Goal: Task Accomplishment & Management: Manage account settings

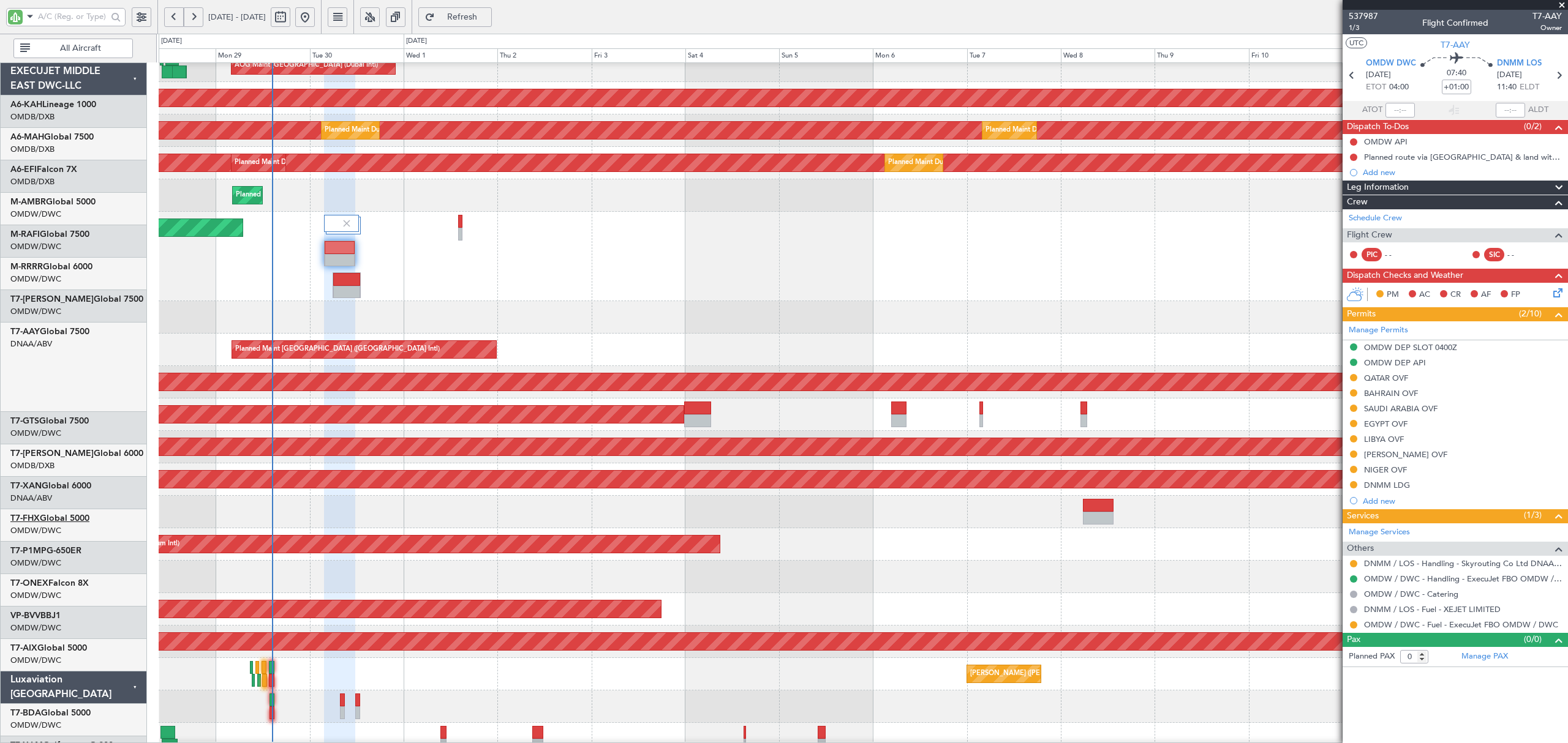
scroll to position [326, 0]
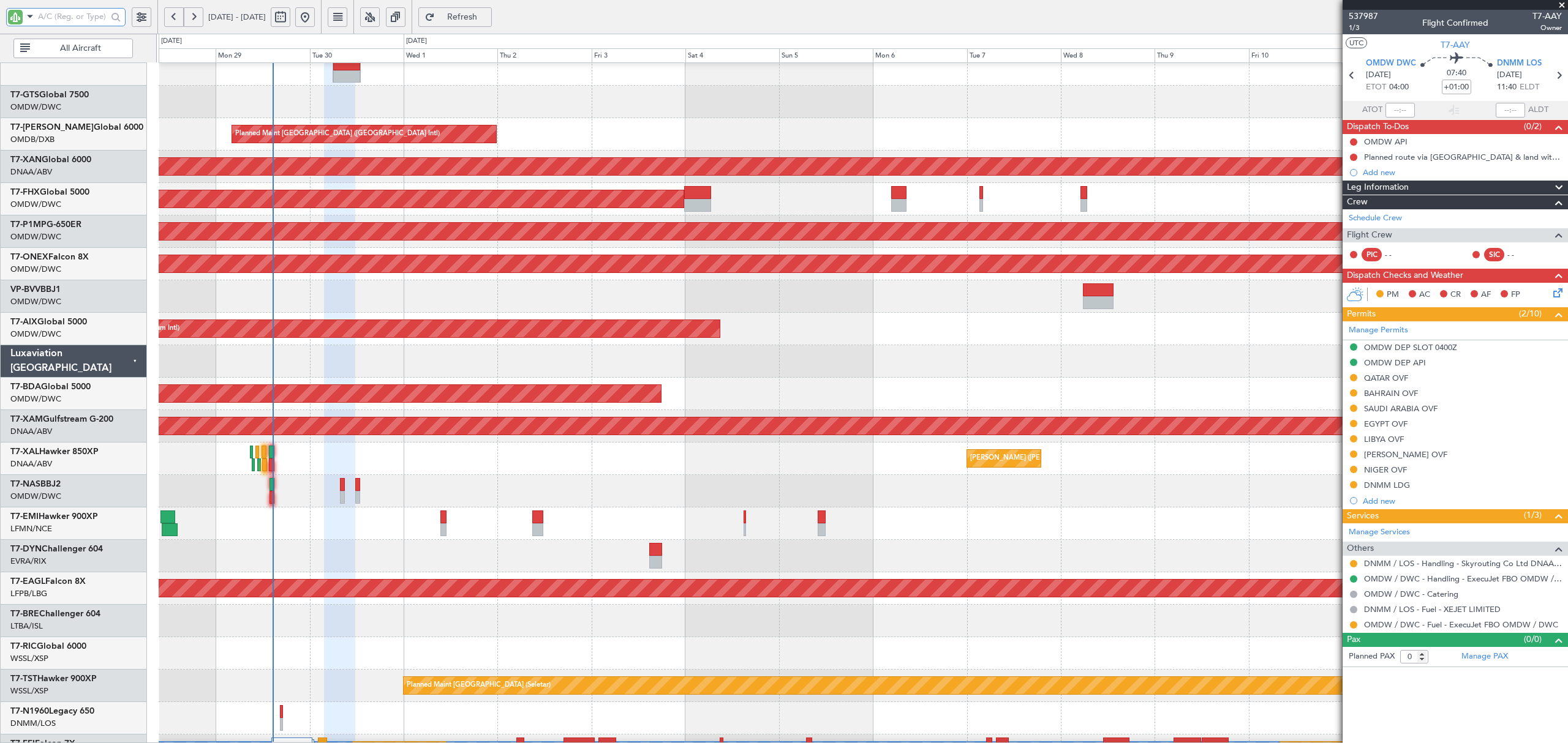
click at [92, 20] on input "text" at bounding box center [72, 17] width 69 height 18
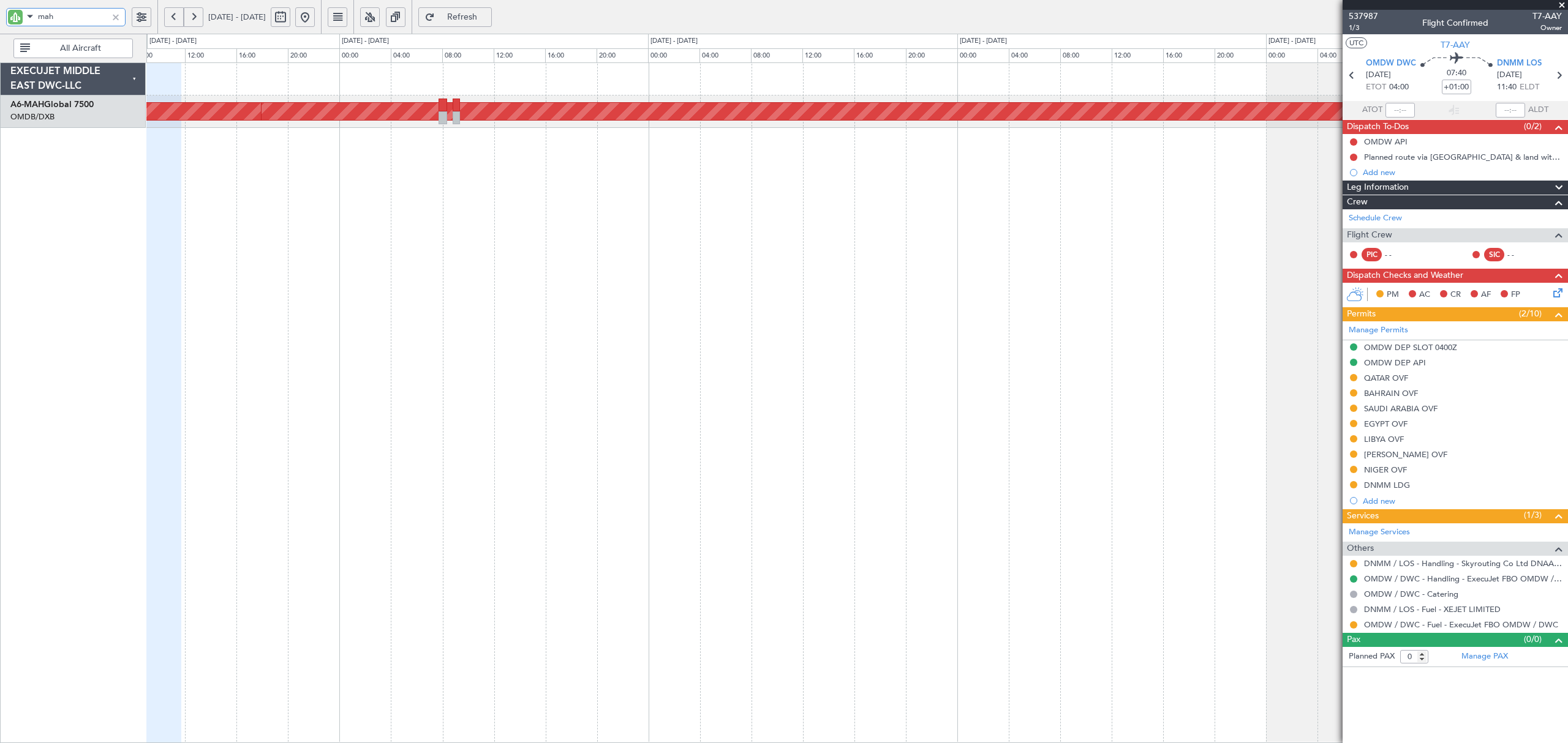
type input "mah"
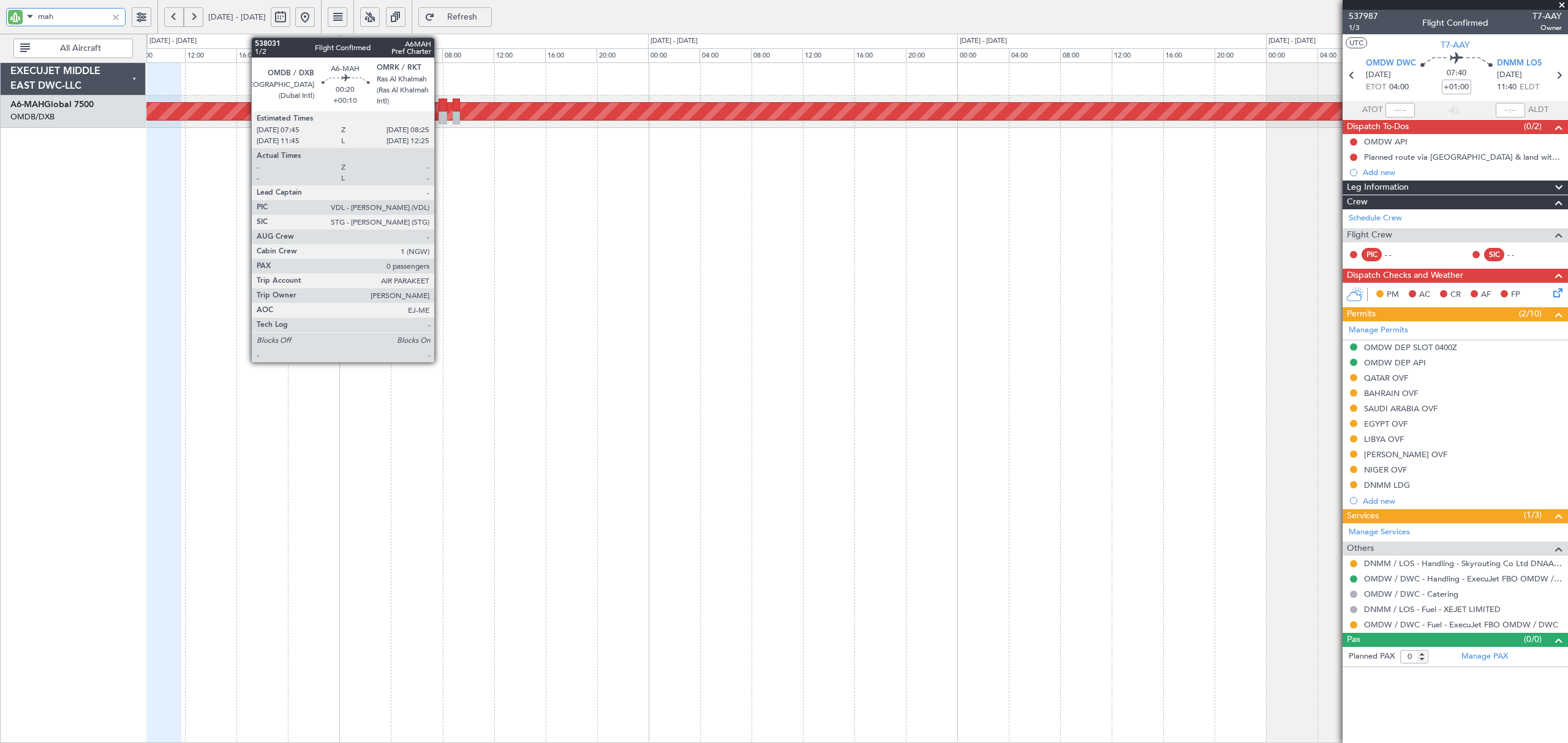
click at [440, 116] on div at bounding box center [443, 118] width 9 height 13
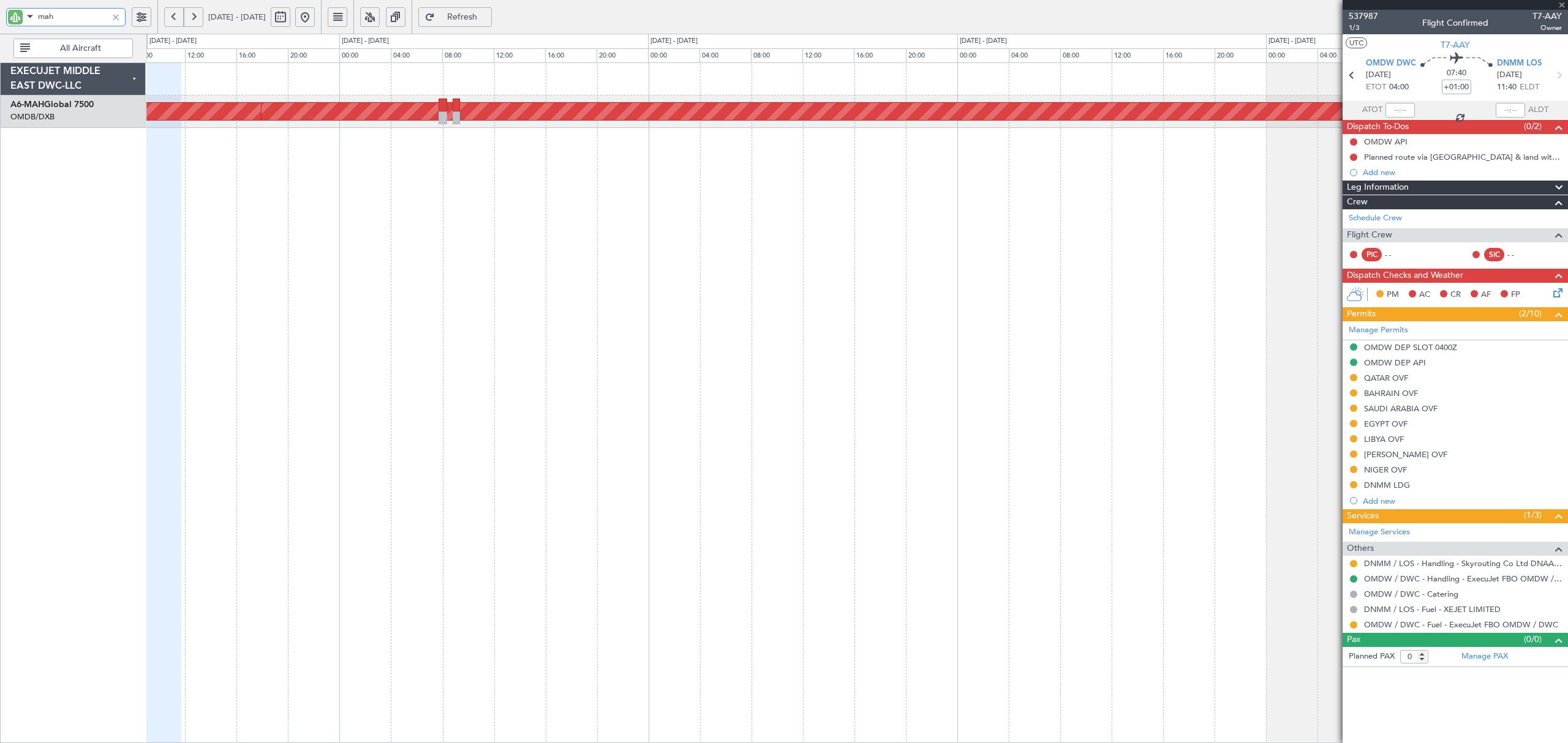
type input "+00:10"
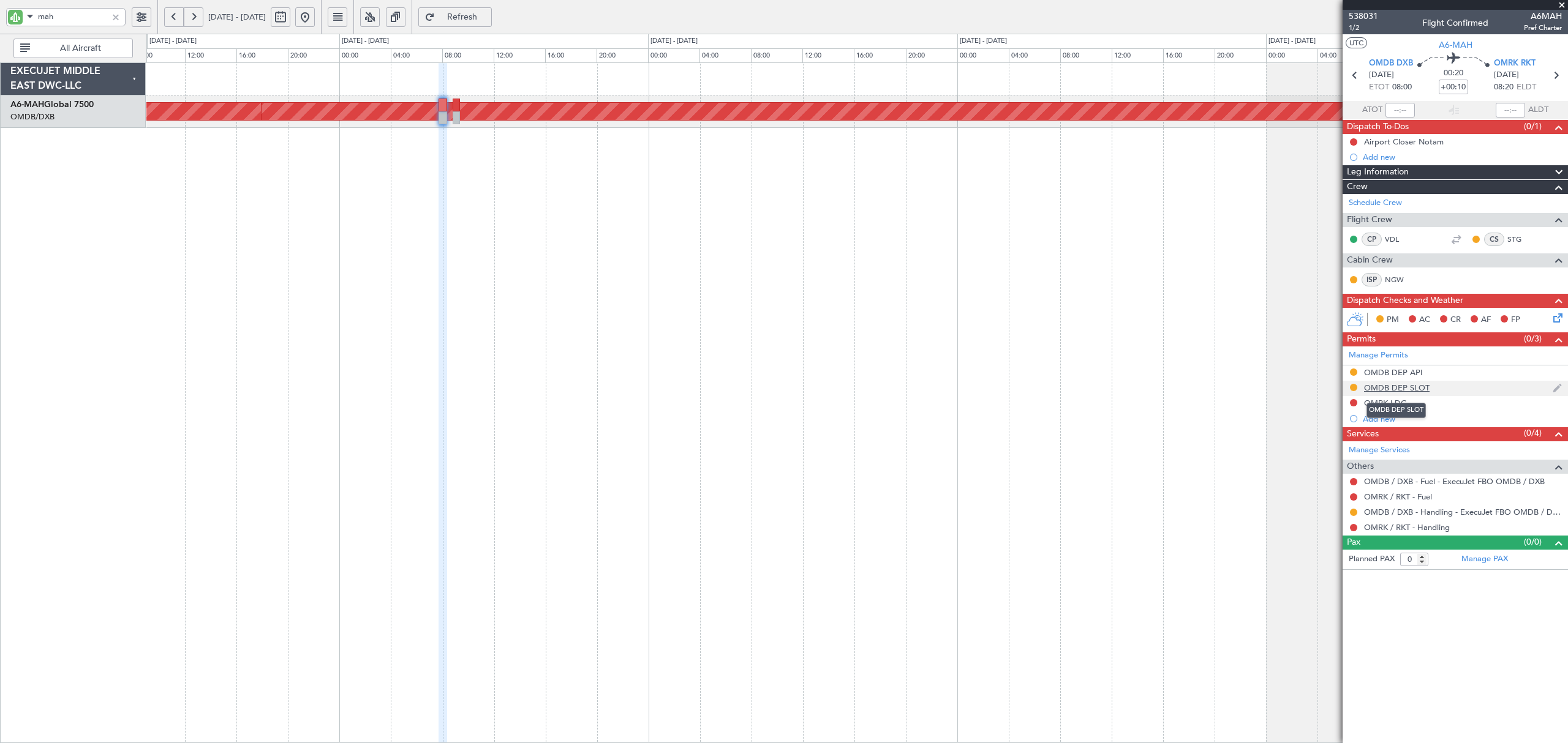
click at [1412, 388] on div "OMDB DEP SLOT" at bounding box center [1396, 387] width 66 height 11
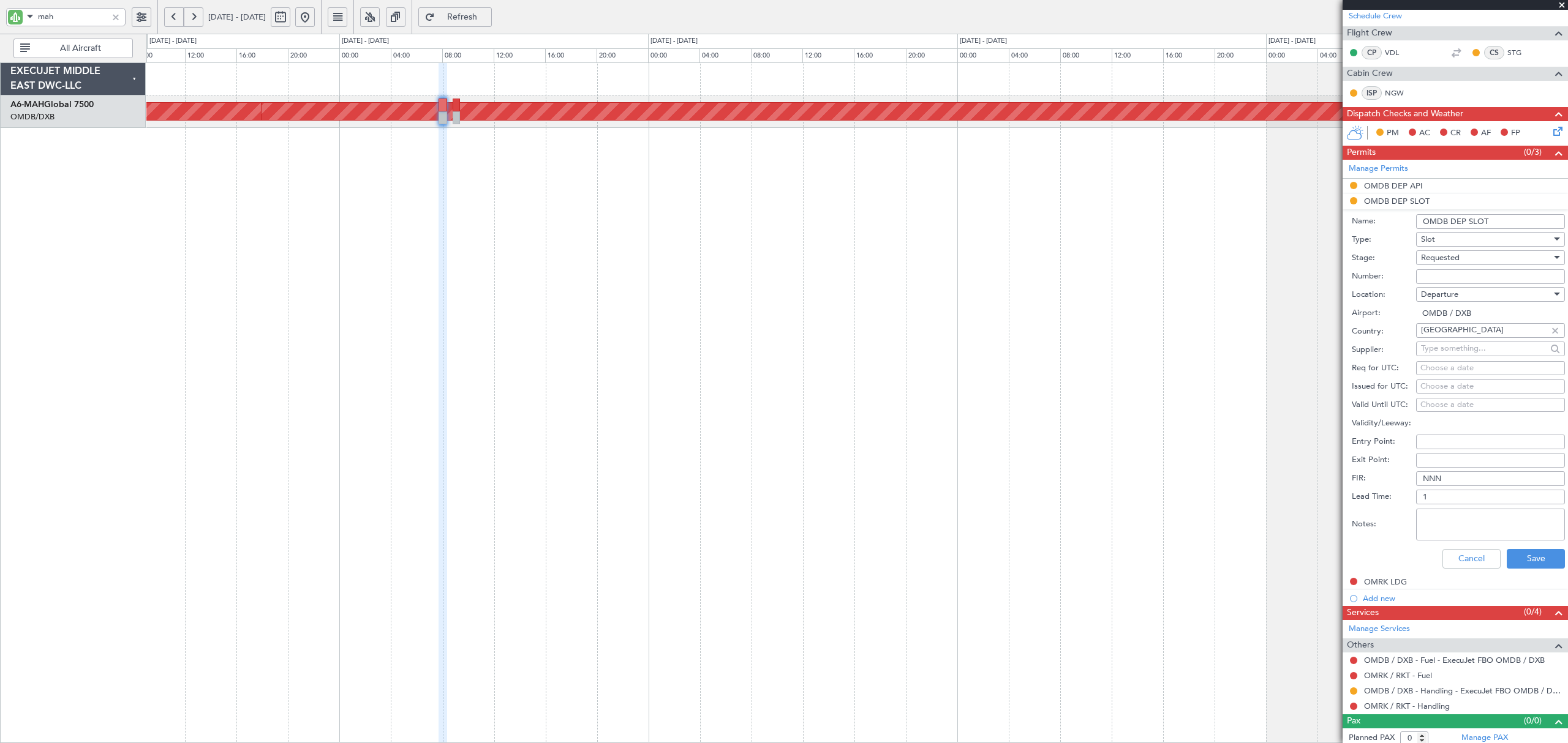
scroll to position [194, 0]
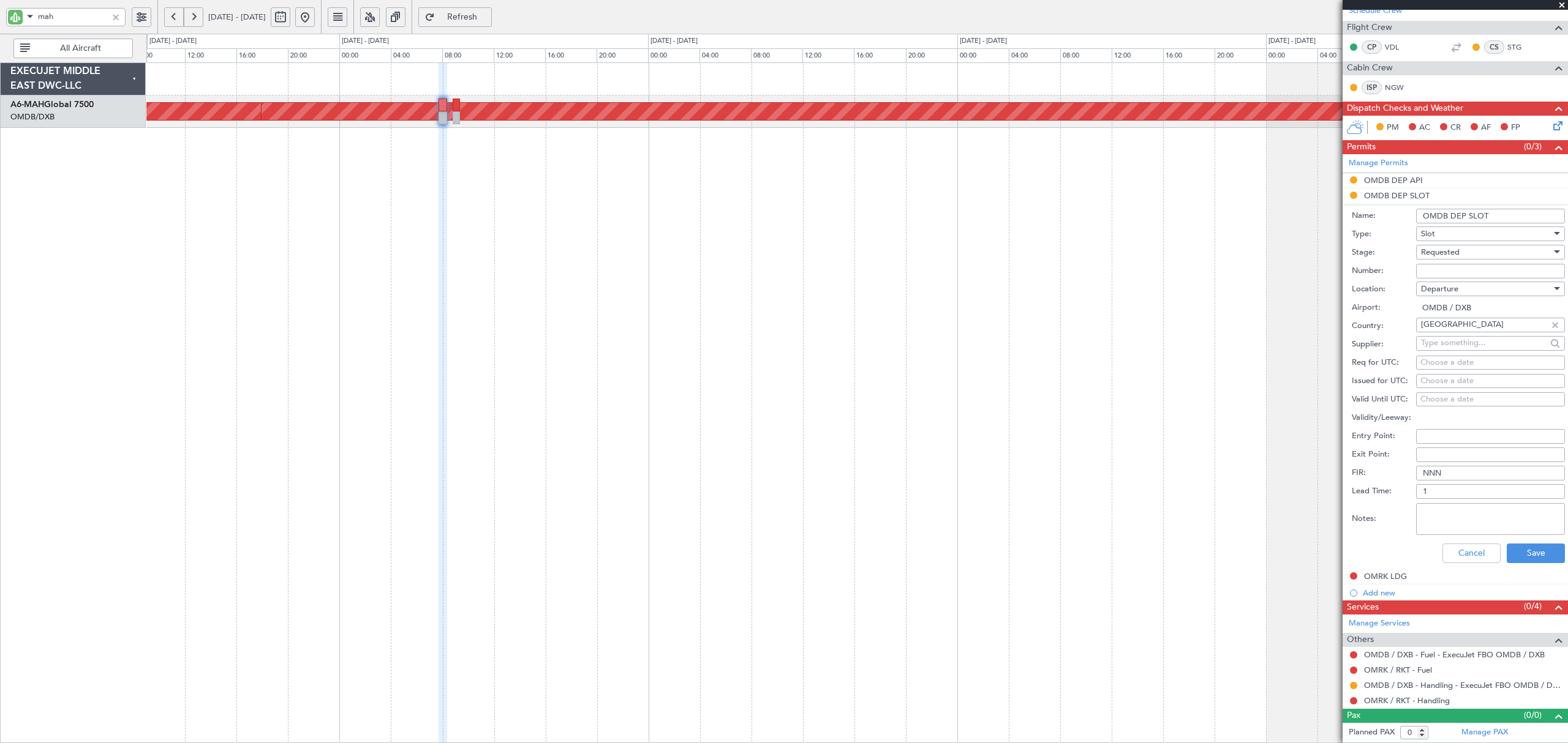
click at [1461, 251] on div "Requested" at bounding box center [1486, 252] width 130 height 18
click at [1458, 343] on span "Received OK" at bounding box center [1483, 345] width 125 height 18
click at [1429, 265] on input "Number:" at bounding box center [1490, 271] width 149 height 15
paste input "K EJO111"
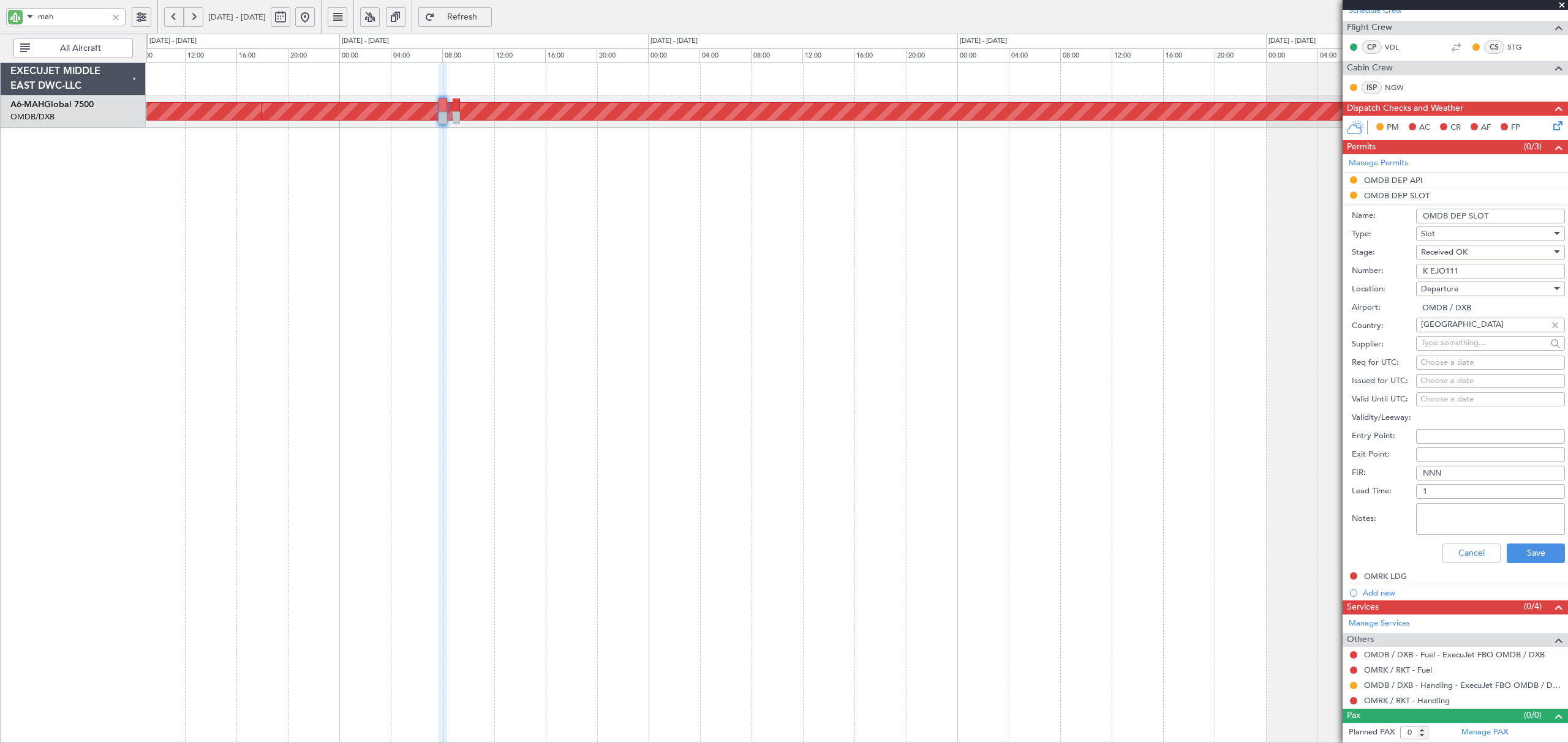
type input "K EJO111"
click at [1426, 360] on div "Choose a date" at bounding box center [1490, 362] width 140 height 12
select select "9"
select select "2025"
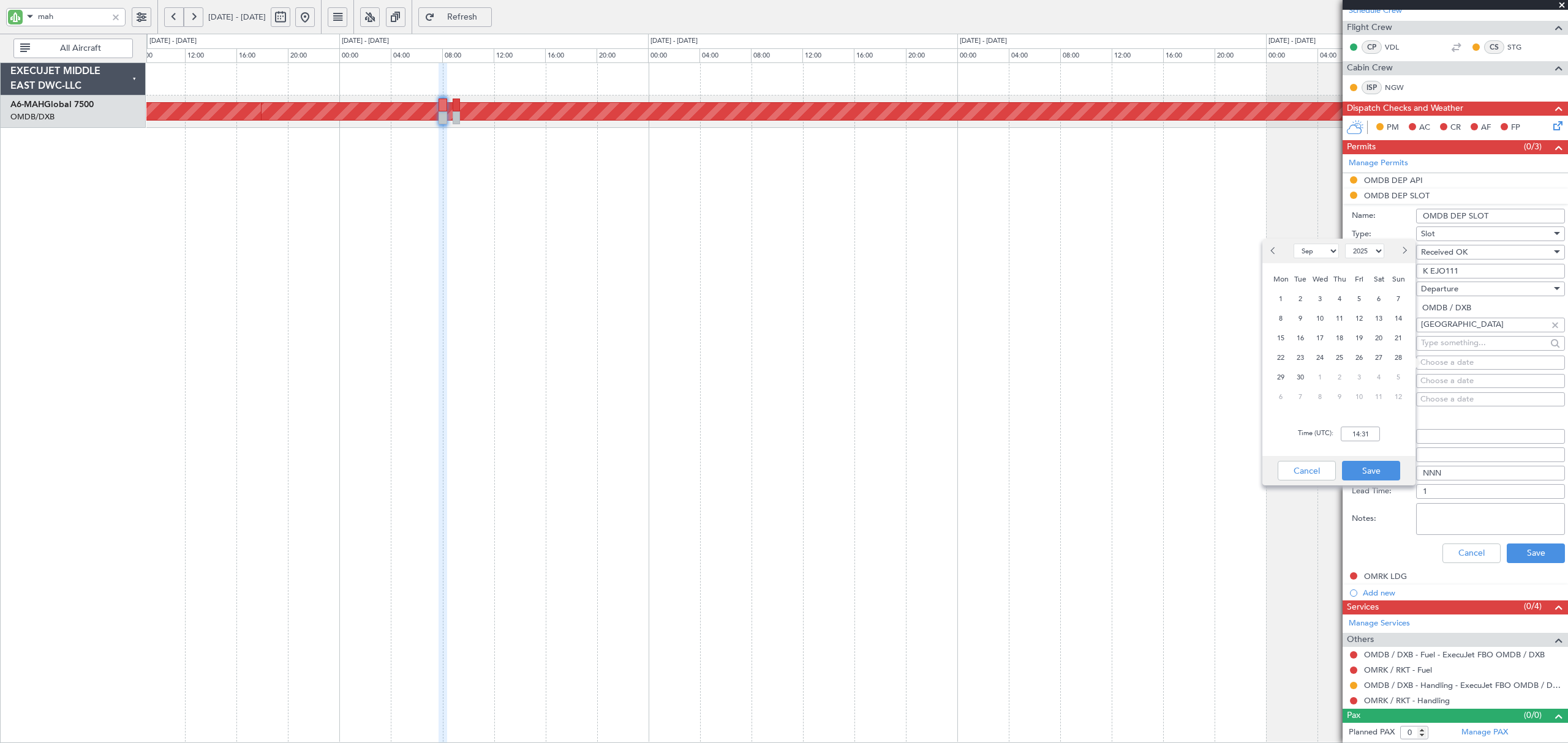
click at [1404, 249] on span "Next month" at bounding box center [1404, 250] width 7 height 7
select select "10"
click at [1321, 295] on span "1" at bounding box center [1320, 299] width 15 height 15
click at [1343, 430] on input "00:00" at bounding box center [1360, 435] width 39 height 15
drag, startPoint x: 1375, startPoint y: 434, endPoint x: 1267, endPoint y: 446, distance: 108.7
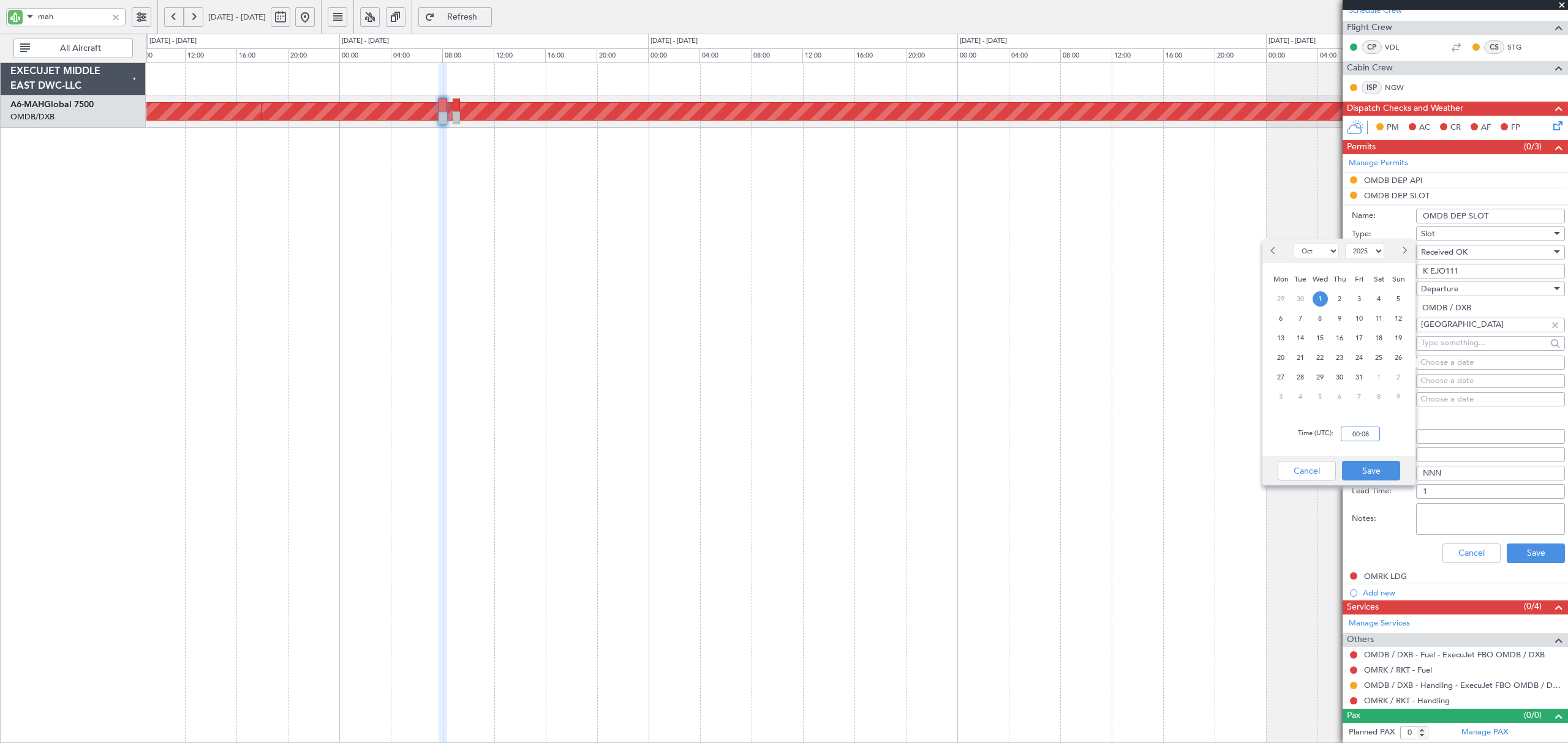
click at [1278, 445] on div "Time (UTC): 00:08" at bounding box center [1339, 434] width 153 height 44
type input "08:20"
click at [1361, 473] on button "Save" at bounding box center [1371, 471] width 58 height 20
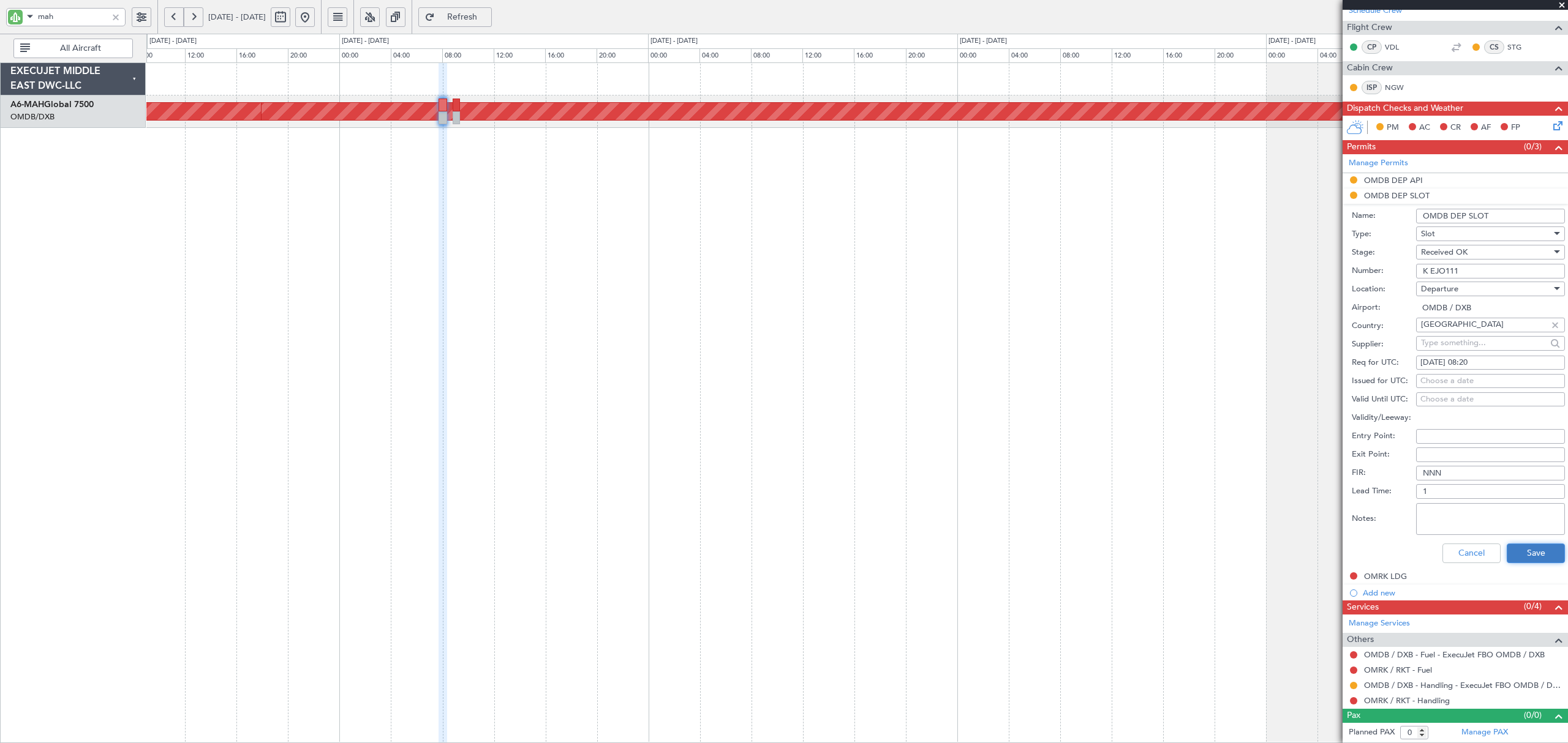
click at [1522, 550] on button "Save" at bounding box center [1536, 554] width 58 height 20
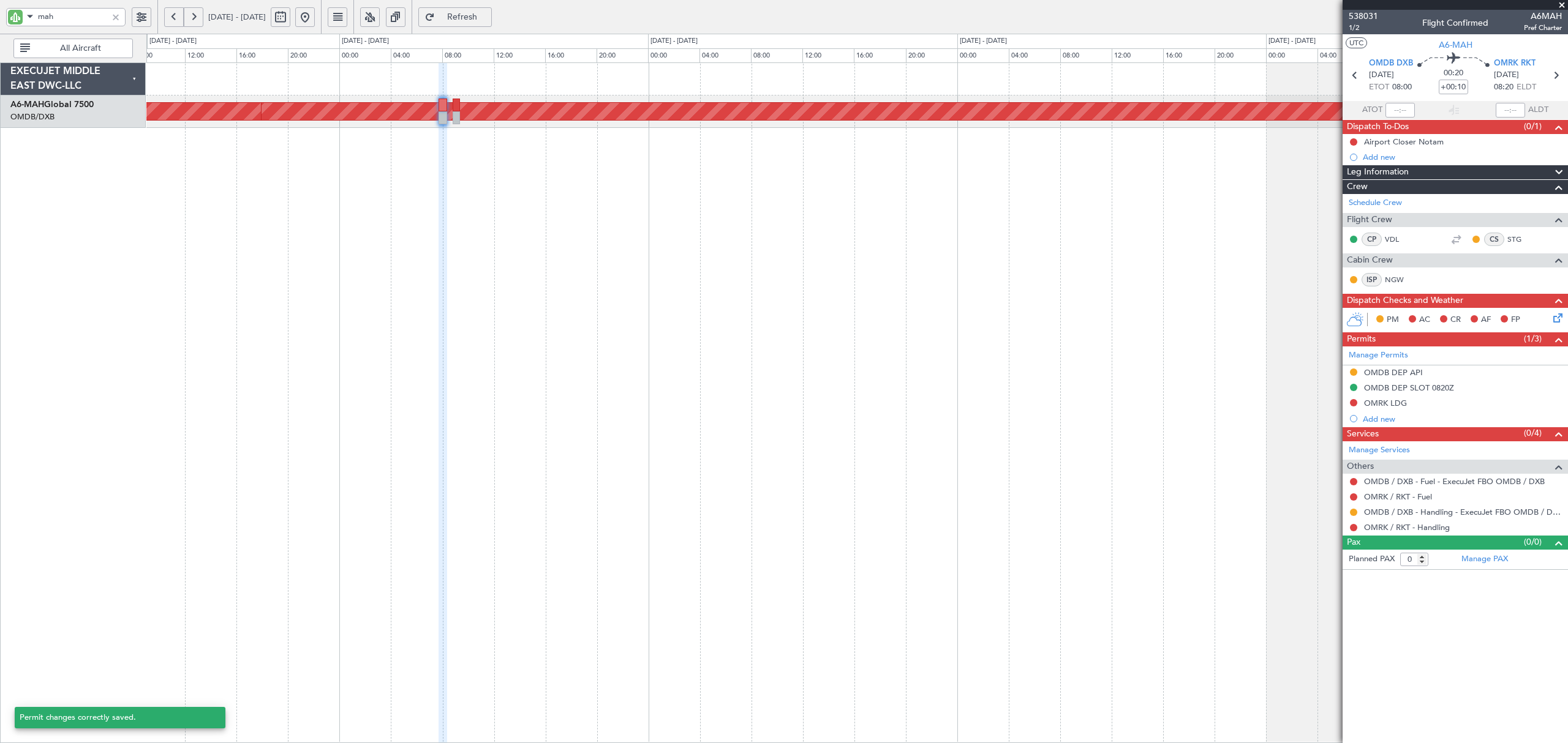
scroll to position [0, 0]
click at [1353, 510] on button at bounding box center [1353, 512] width 7 height 7
click at [1333, 660] on span "Confirmed" at bounding box center [1319, 660] width 38 height 12
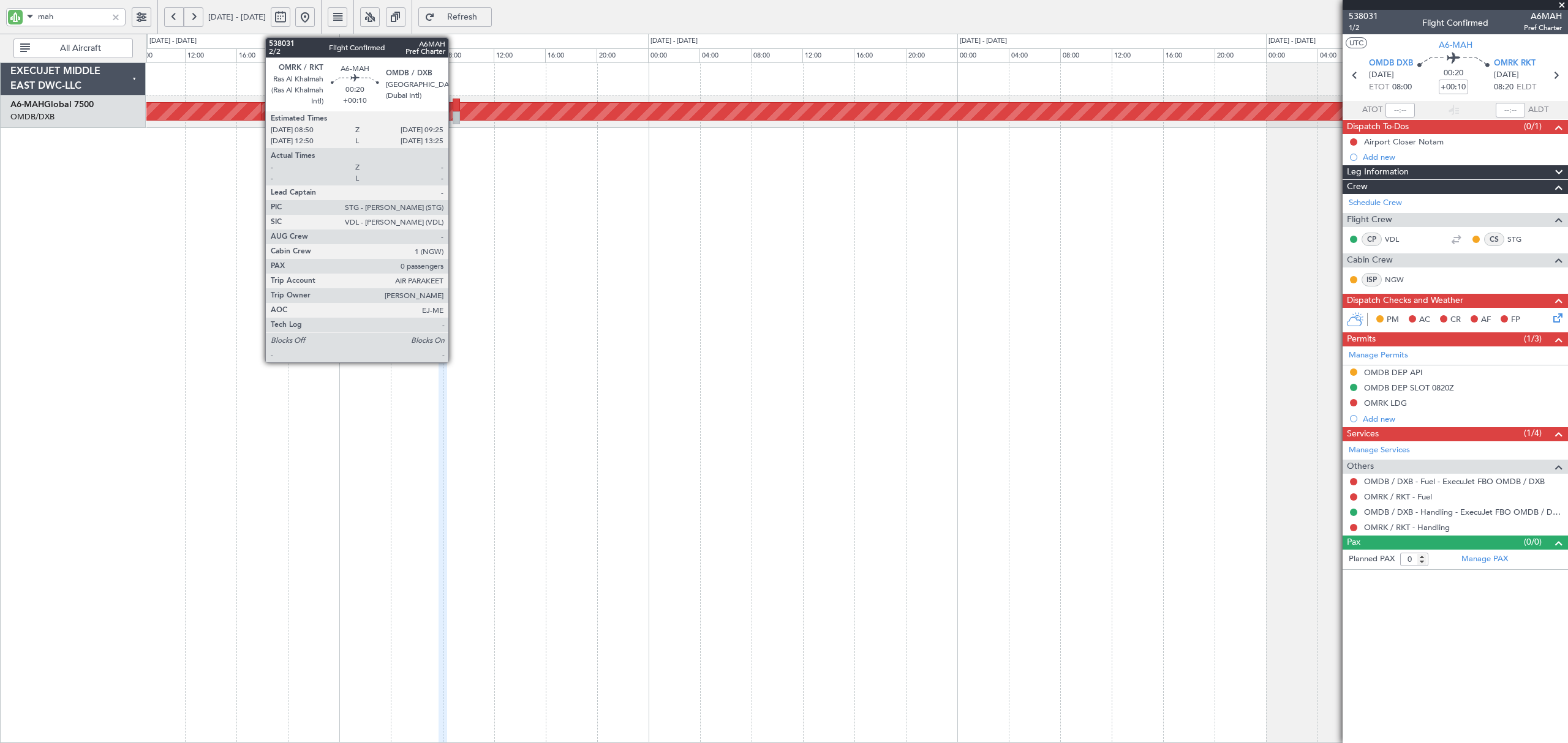
click at [454, 115] on div at bounding box center [457, 118] width 8 height 13
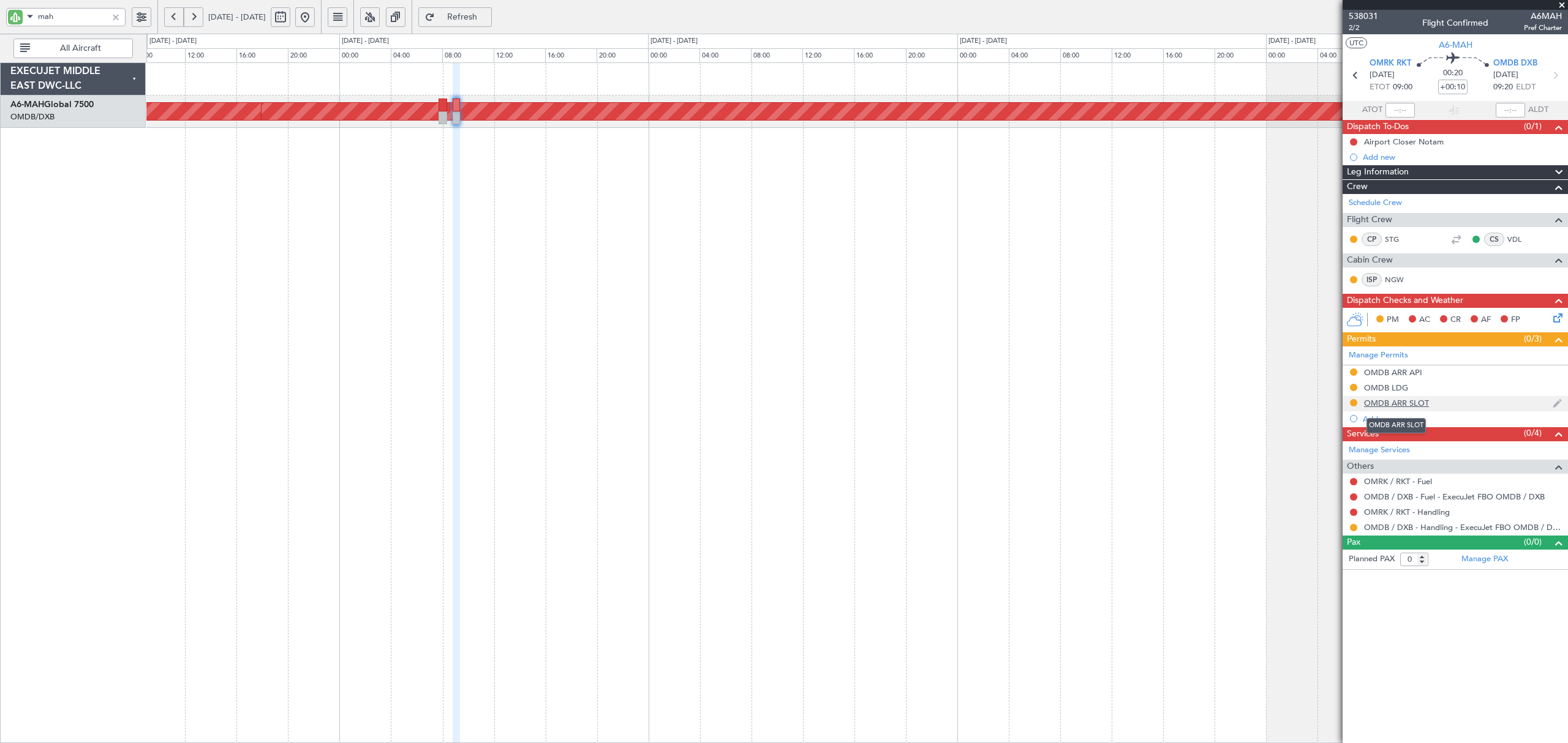
click at [1399, 405] on div "OMDB ARR SLOT" at bounding box center [1396, 403] width 65 height 11
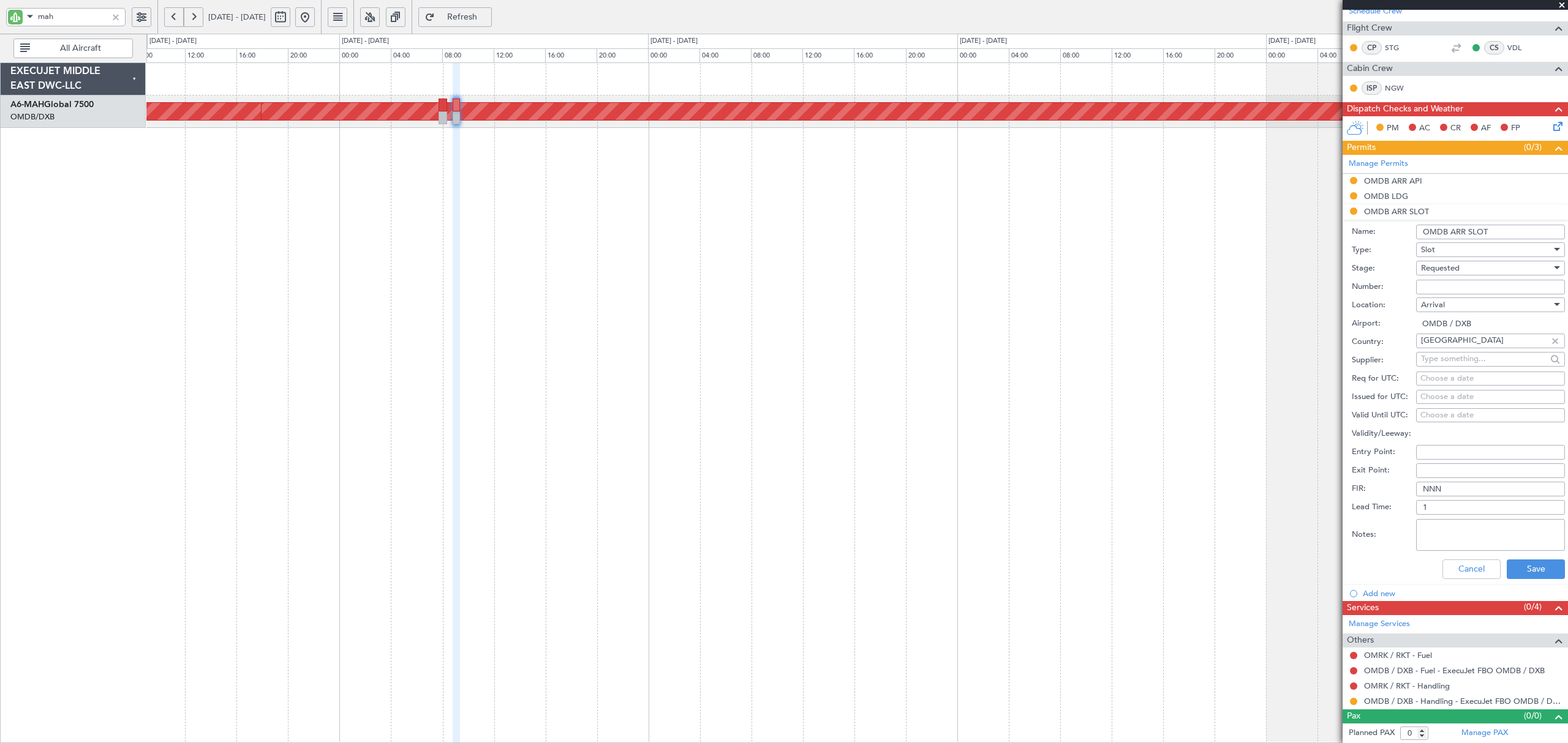
scroll to position [194, 0]
click at [1458, 268] on span "Requested" at bounding box center [1440, 267] width 39 height 11
click at [1454, 353] on span "Received OK" at bounding box center [1483, 361] width 125 height 18
click at [1440, 274] on div "Received OK" at bounding box center [1486, 268] width 130 height 18
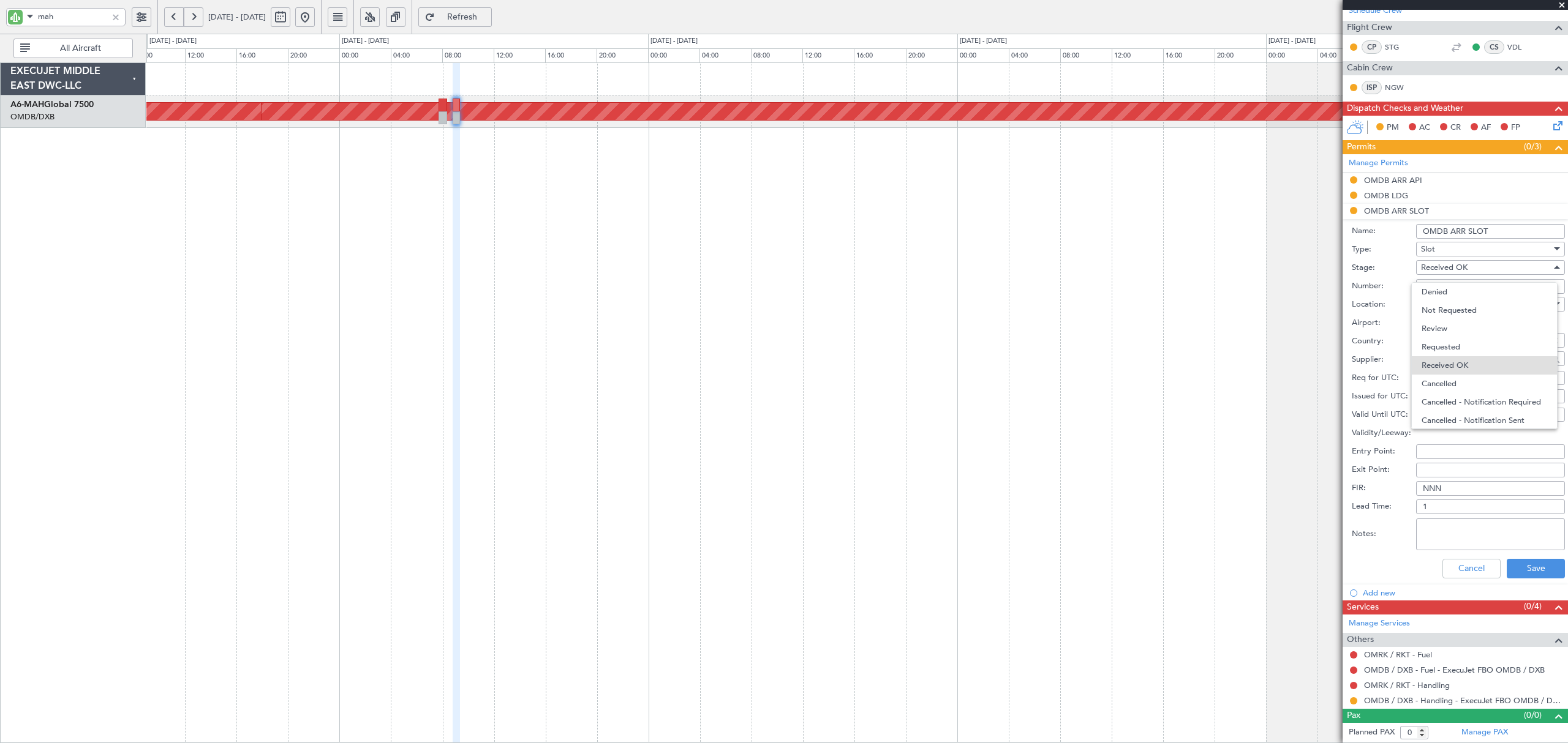
scroll to position [20, 0]
click at [1380, 270] on div at bounding box center [784, 372] width 1568 height 743
click at [1443, 285] on input "Number:" at bounding box center [1490, 287] width 149 height 15
paste input "KEJO112"
type input "KEJO112"
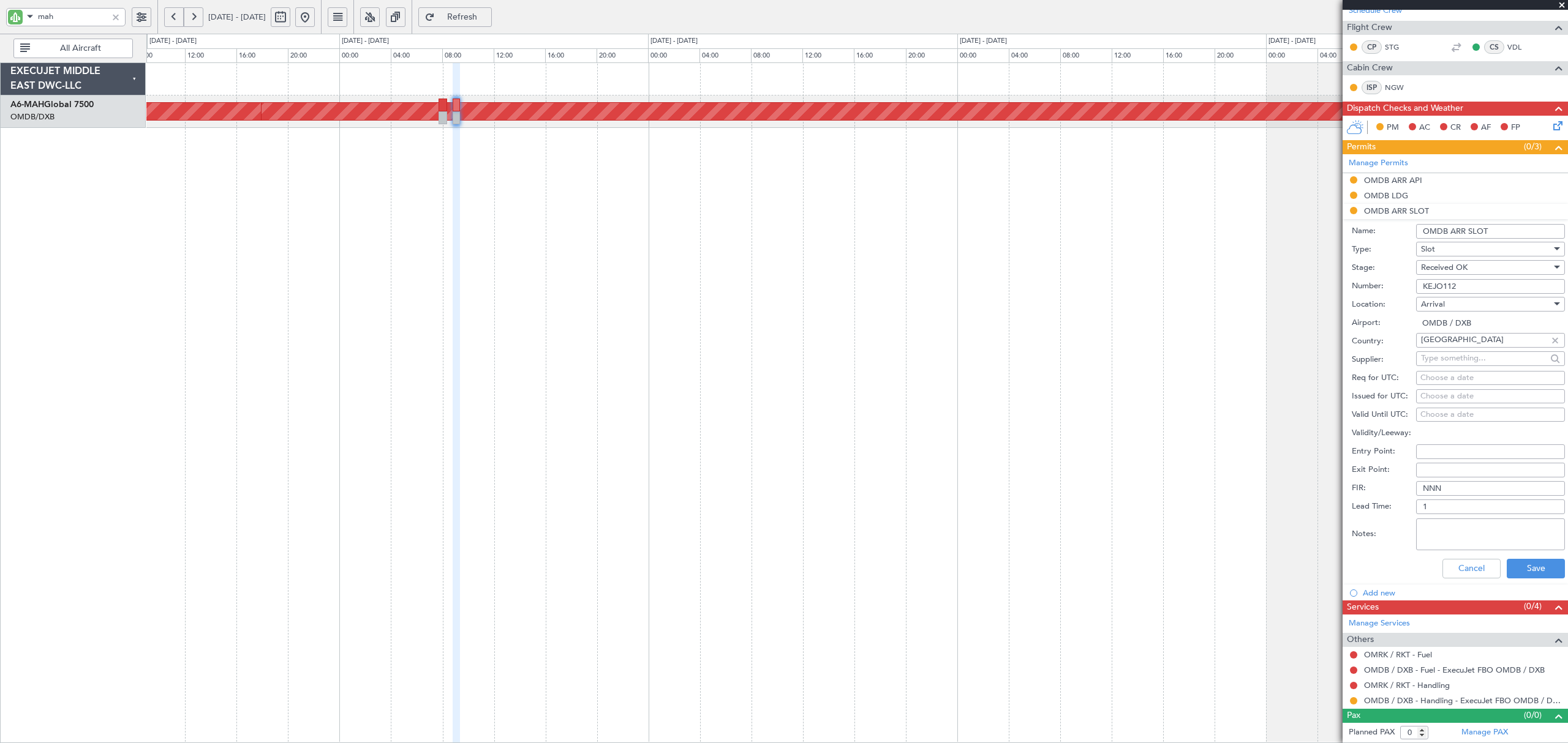
click at [1437, 376] on div "Choose a date" at bounding box center [1490, 378] width 140 height 12
select select "9"
select select "2025"
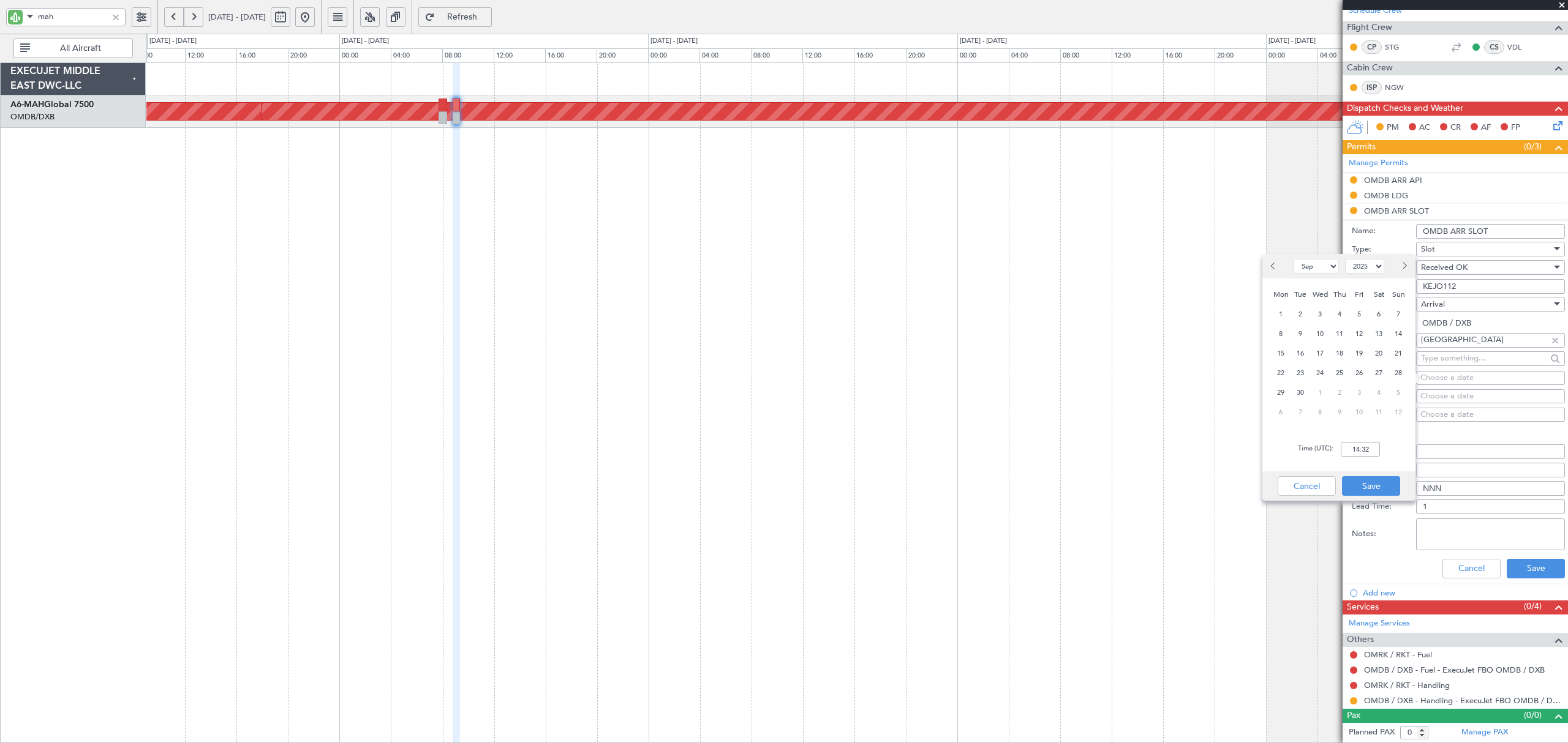
click at [1400, 265] on span "Next month" at bounding box center [1404, 265] width 7 height 7
select select "10"
click at [1322, 310] on span "1" at bounding box center [1320, 314] width 15 height 15
click at [1350, 448] on input "00:00" at bounding box center [1360, 449] width 39 height 15
type input "09:20"
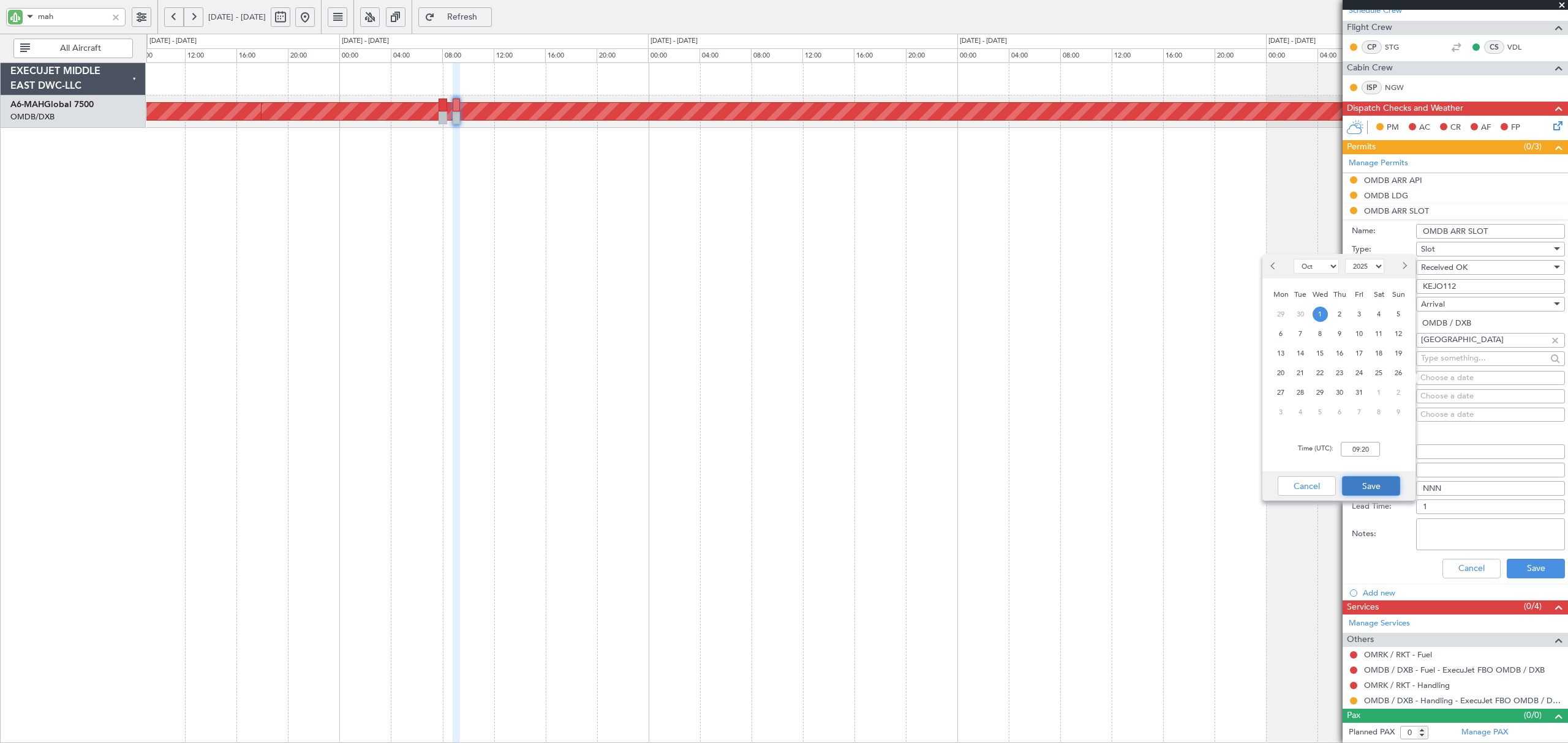
click at [1377, 483] on button "Save" at bounding box center [1371, 486] width 58 height 20
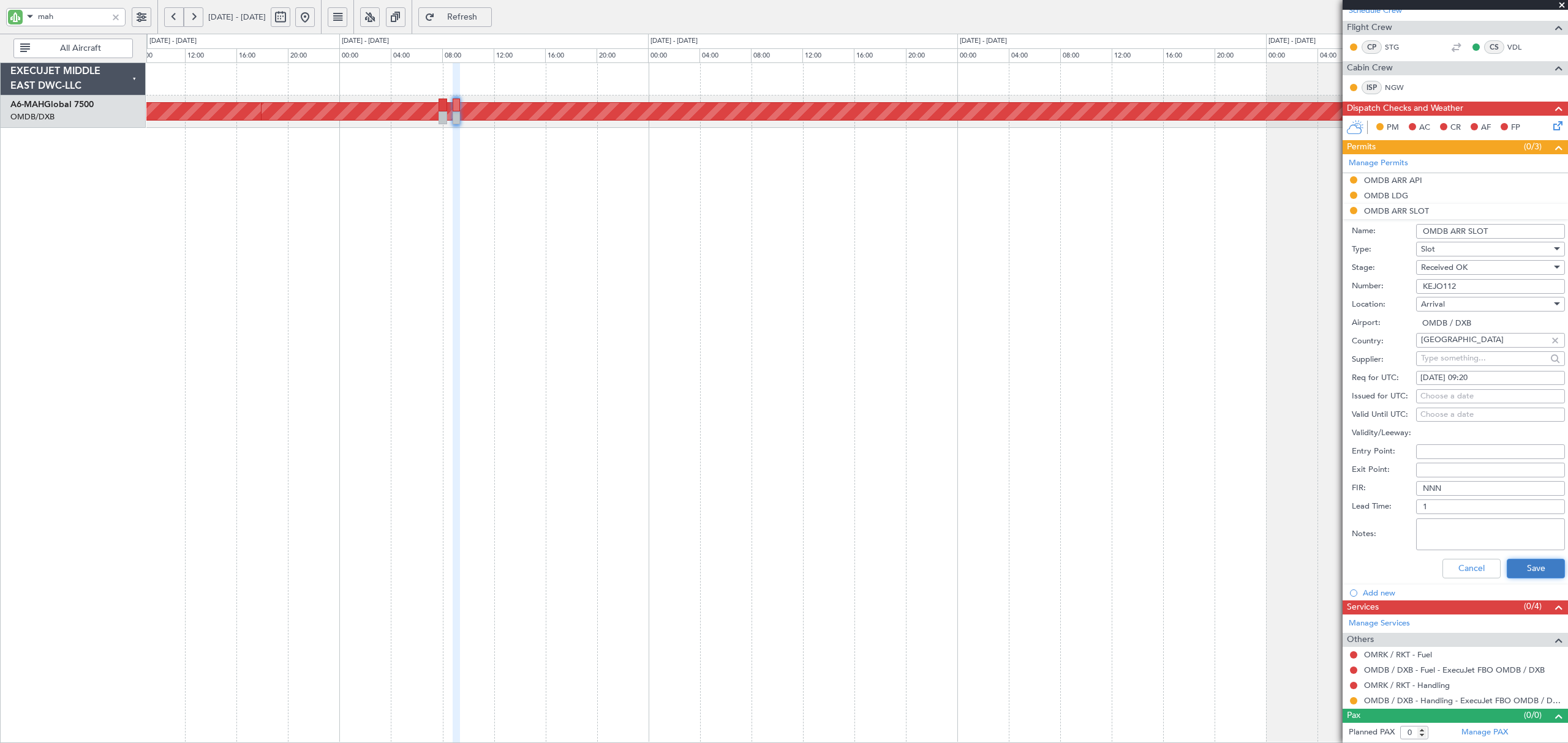
click at [1507, 559] on button "Save" at bounding box center [1536, 569] width 58 height 20
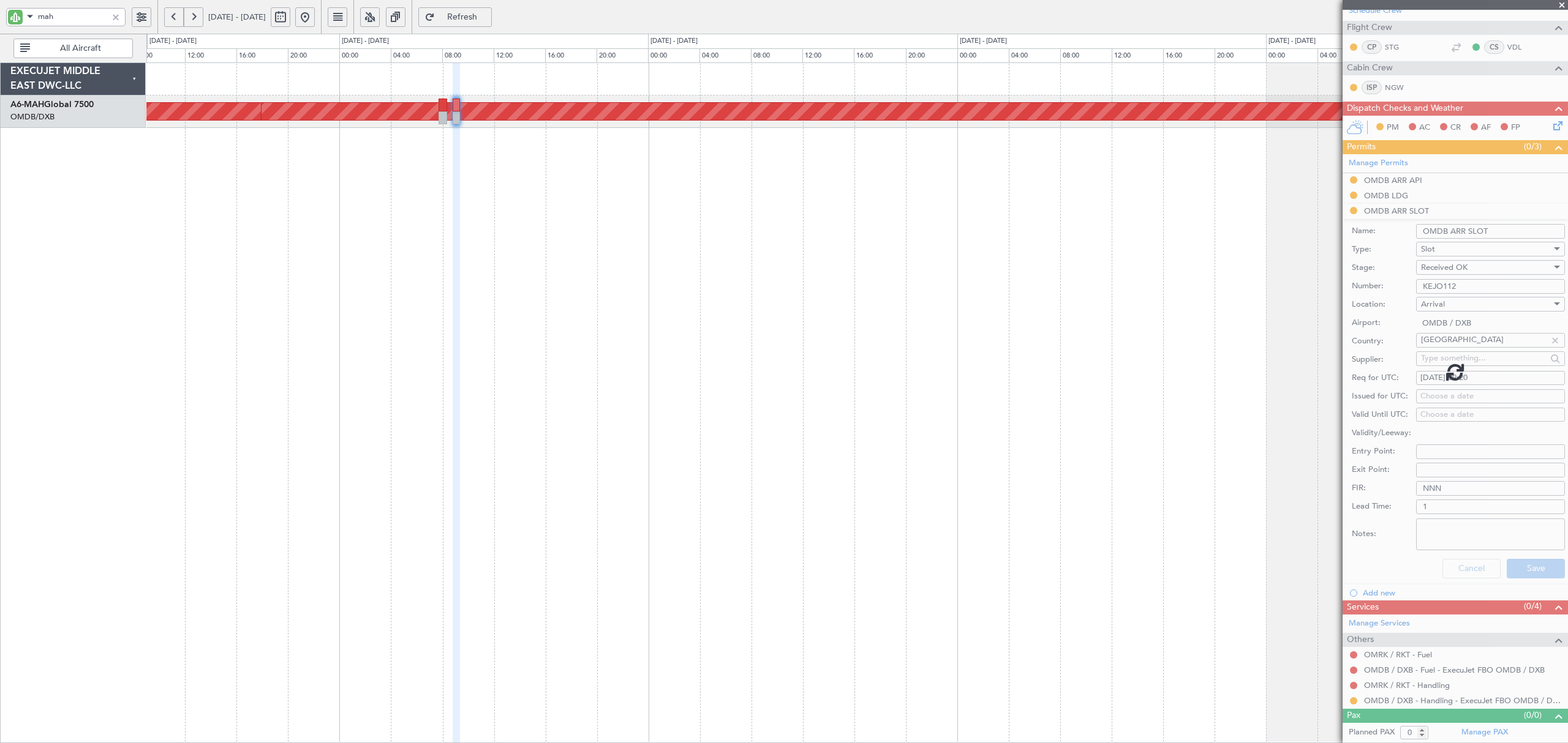
scroll to position [0, 0]
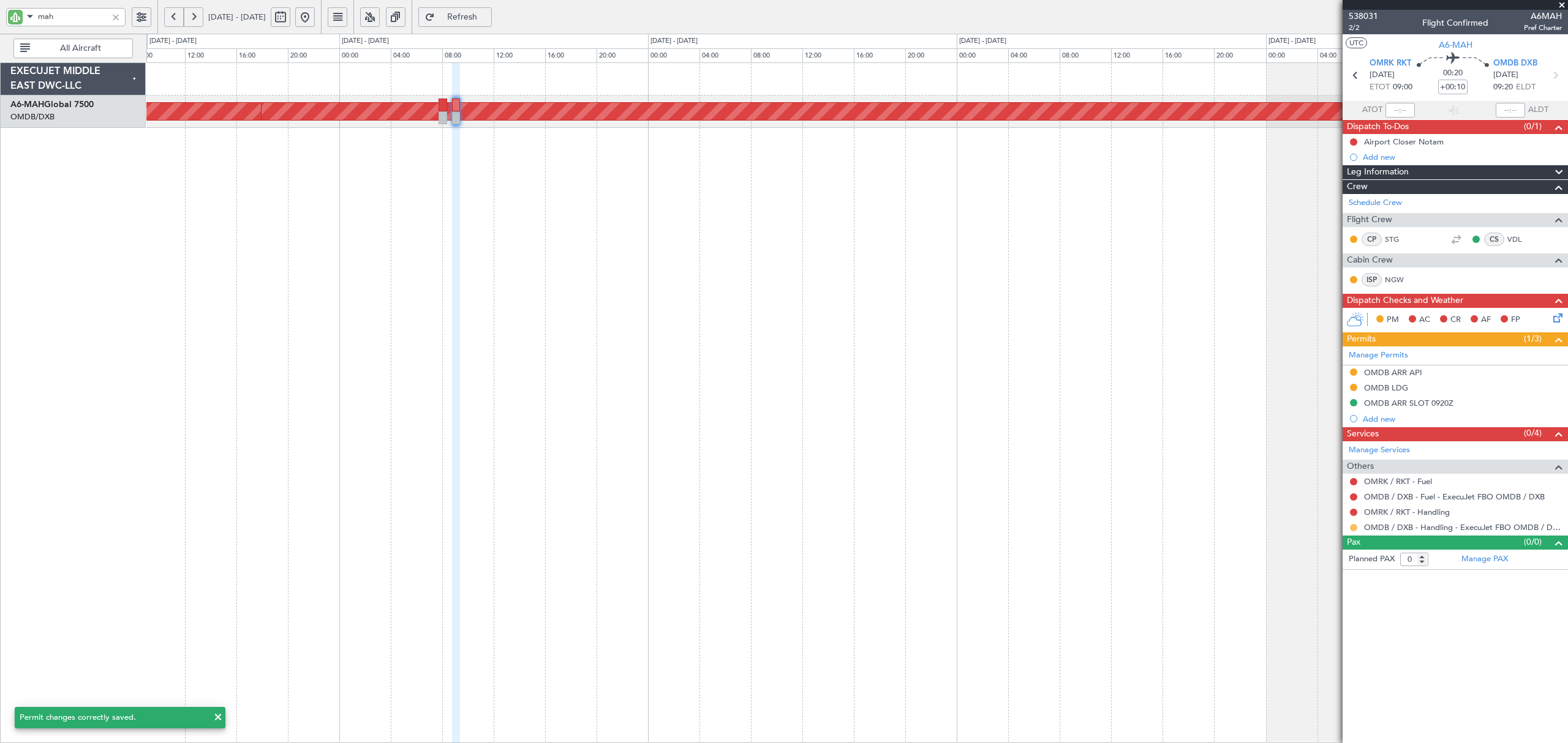
click at [1353, 527] on button at bounding box center [1353, 527] width 7 height 7
click at [1355, 677] on li "Confirmed" at bounding box center [1353, 676] width 142 height 18
click at [1354, 495] on button at bounding box center [1353, 497] width 7 height 7
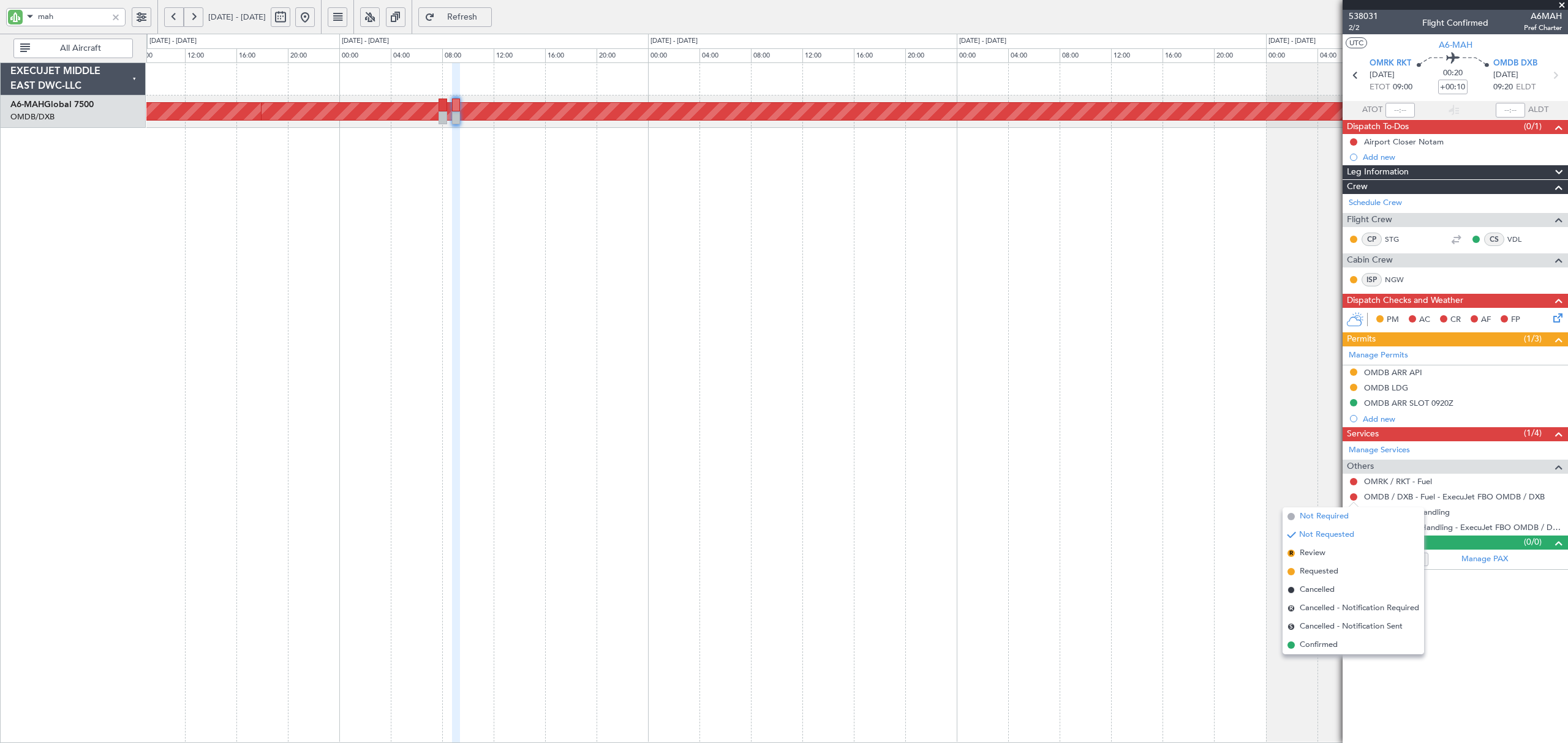
click at [1328, 517] on span "Not Required" at bounding box center [1324, 517] width 49 height 12
click at [1351, 483] on button at bounding box center [1353, 482] width 7 height 7
click at [1316, 500] on span "Not Required" at bounding box center [1324, 501] width 49 height 12
click at [1436, 513] on link "OMRK / RKT - Handling" at bounding box center [1406, 512] width 85 height 11
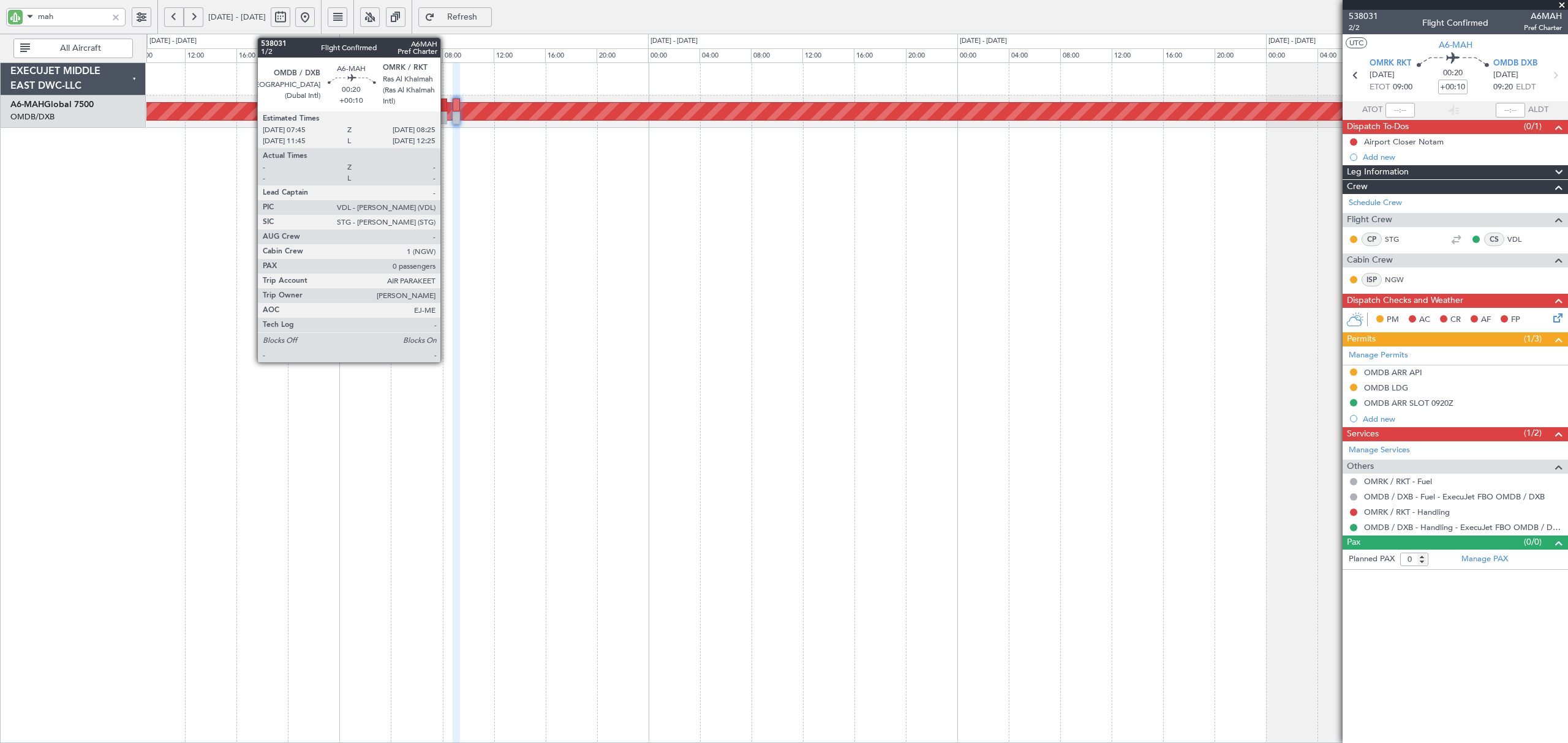
click at [446, 116] on div at bounding box center [443, 118] width 9 height 13
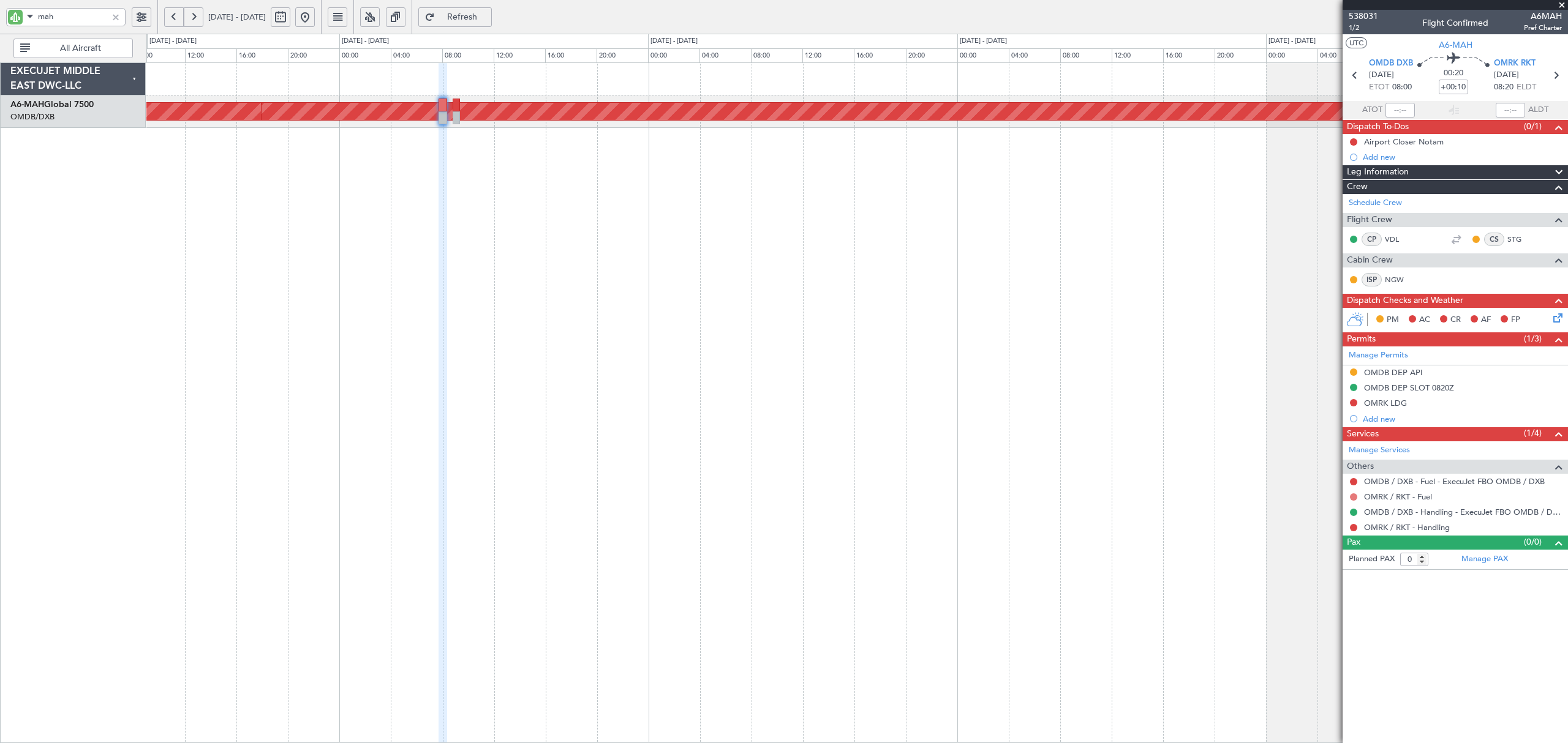
click at [1353, 498] on button at bounding box center [1353, 497] width 7 height 7
click at [1331, 516] on span "Not Required" at bounding box center [1324, 517] width 49 height 12
click at [1417, 527] on link "OMRK / RKT - Handling" at bounding box center [1406, 527] width 85 height 11
